Goal: Entertainment & Leisure: Consume media (video, audio)

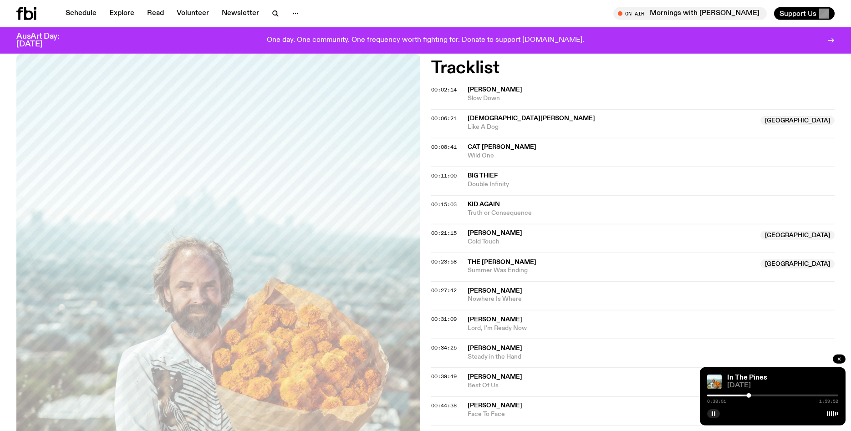
scroll to position [256, 0]
click at [750, 394] on div at bounding box center [750, 395] width 5 height 5
click at [757, 396] on div at bounding box center [772, 396] width 131 height 2
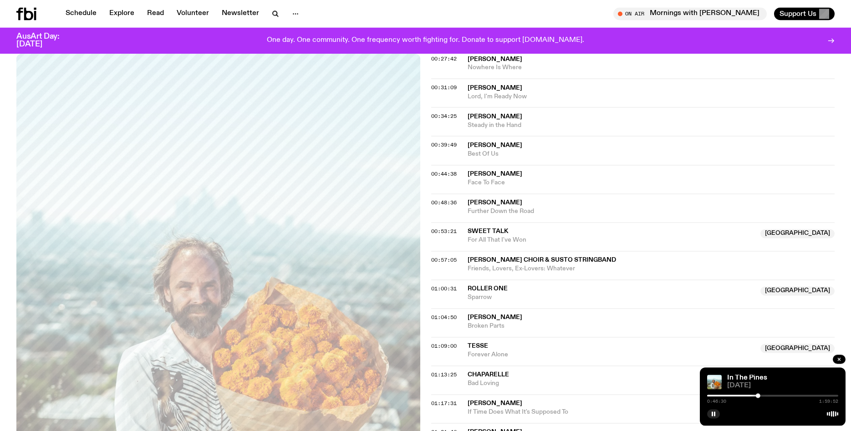
scroll to position [490, 0]
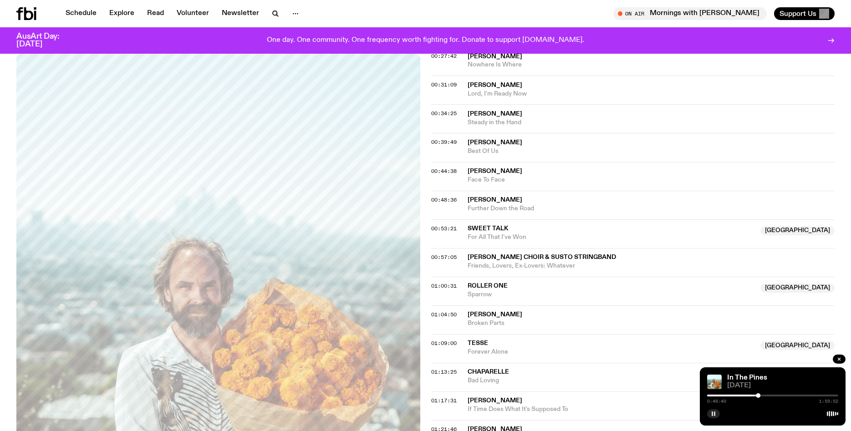
click at [713, 416] on icon "button" at bounding box center [713, 413] width 5 height 5
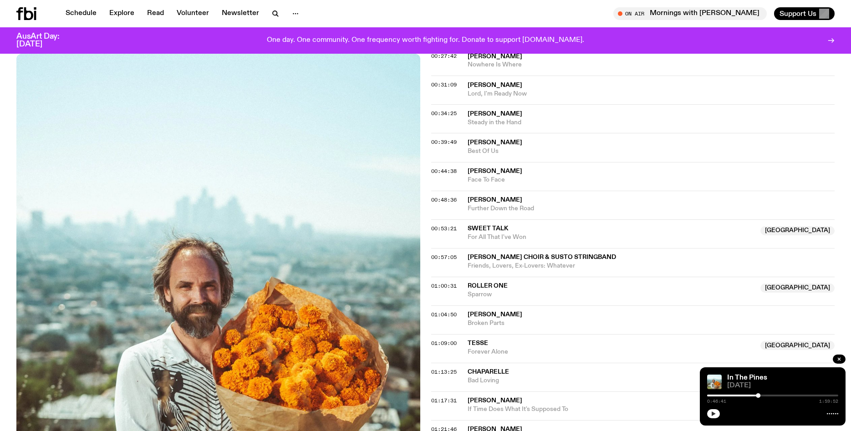
click at [713, 415] on icon "button" at bounding box center [714, 414] width 4 height 5
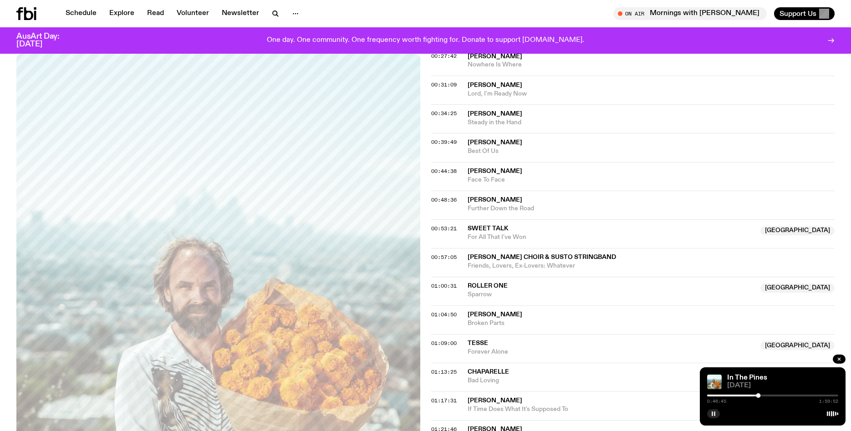
click at [760, 396] on div at bounding box center [758, 395] width 5 height 5
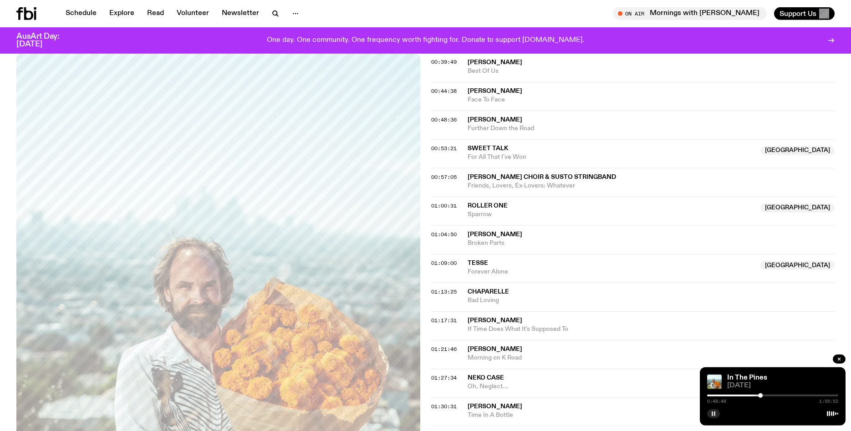
scroll to position [575, 0]
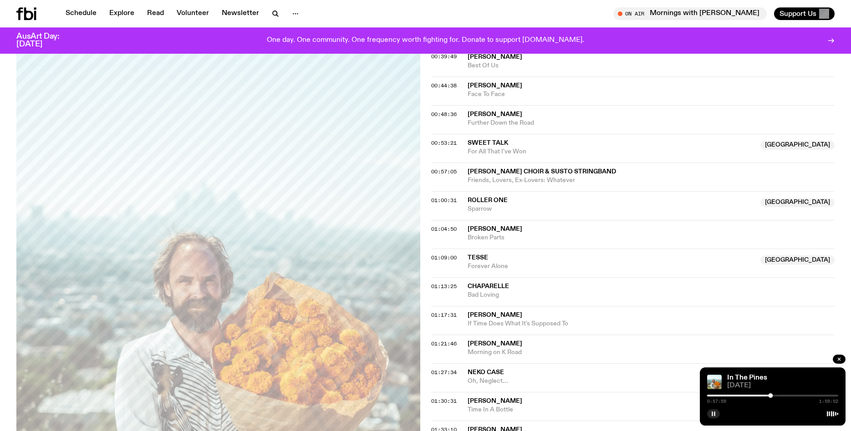
click at [774, 396] on div at bounding box center [772, 396] width 131 height 2
click at [778, 396] on div at bounding box center [772, 396] width 131 height 2
click at [781, 396] on div at bounding box center [778, 395] width 5 height 5
click at [782, 396] on div at bounding box center [781, 395] width 5 height 5
click at [784, 396] on div at bounding box center [772, 396] width 131 height 2
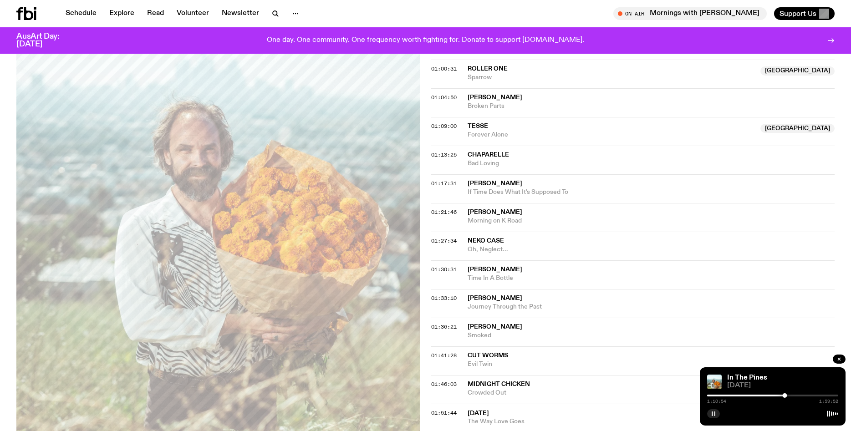
scroll to position [707, 0]
click at [713, 415] on icon "button" at bounding box center [713, 413] width 5 height 5
